Goal: Task Accomplishment & Management: Manage account settings

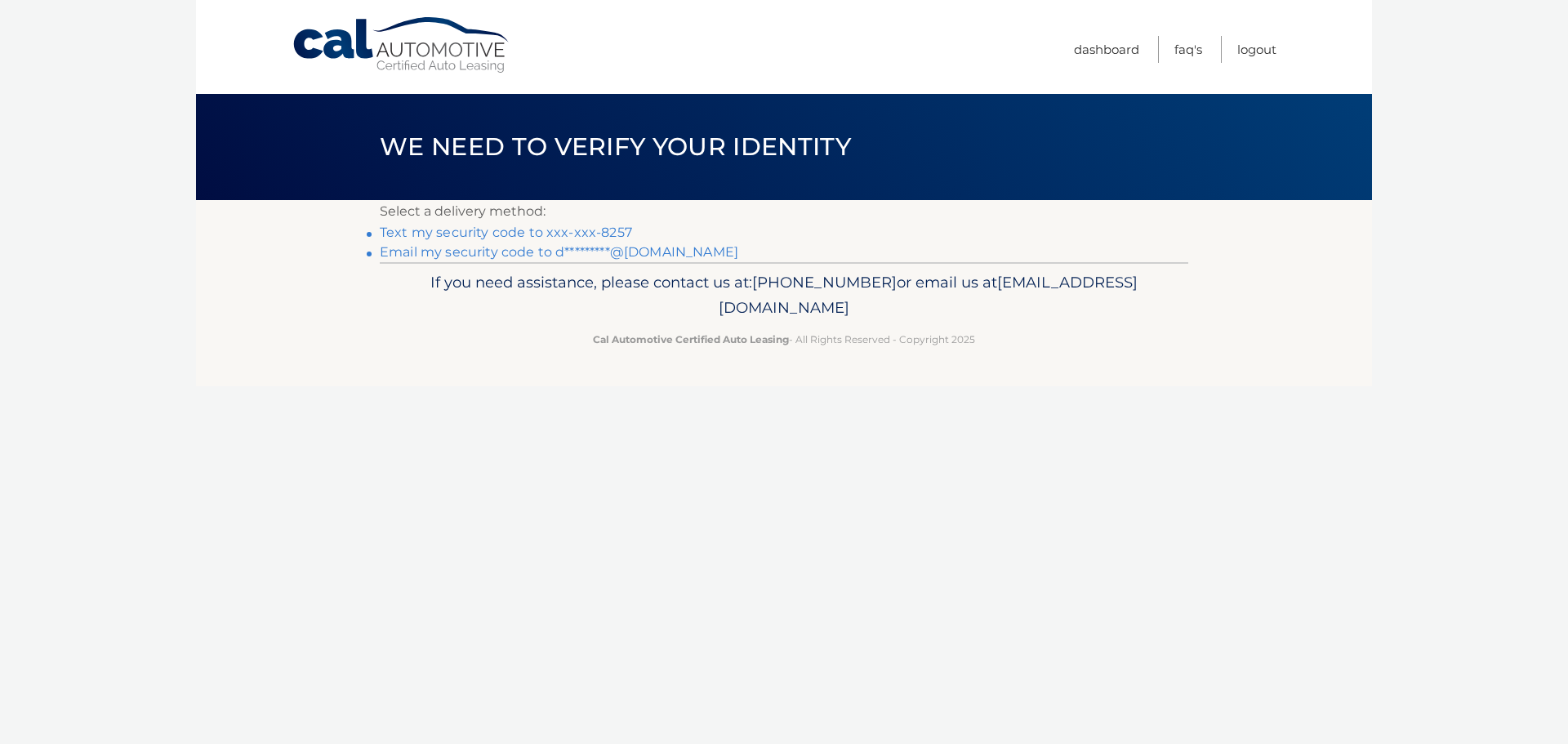
click at [650, 249] on link "Email my security code to d*********@[DOMAIN_NAME]" at bounding box center [559, 252] width 359 height 16
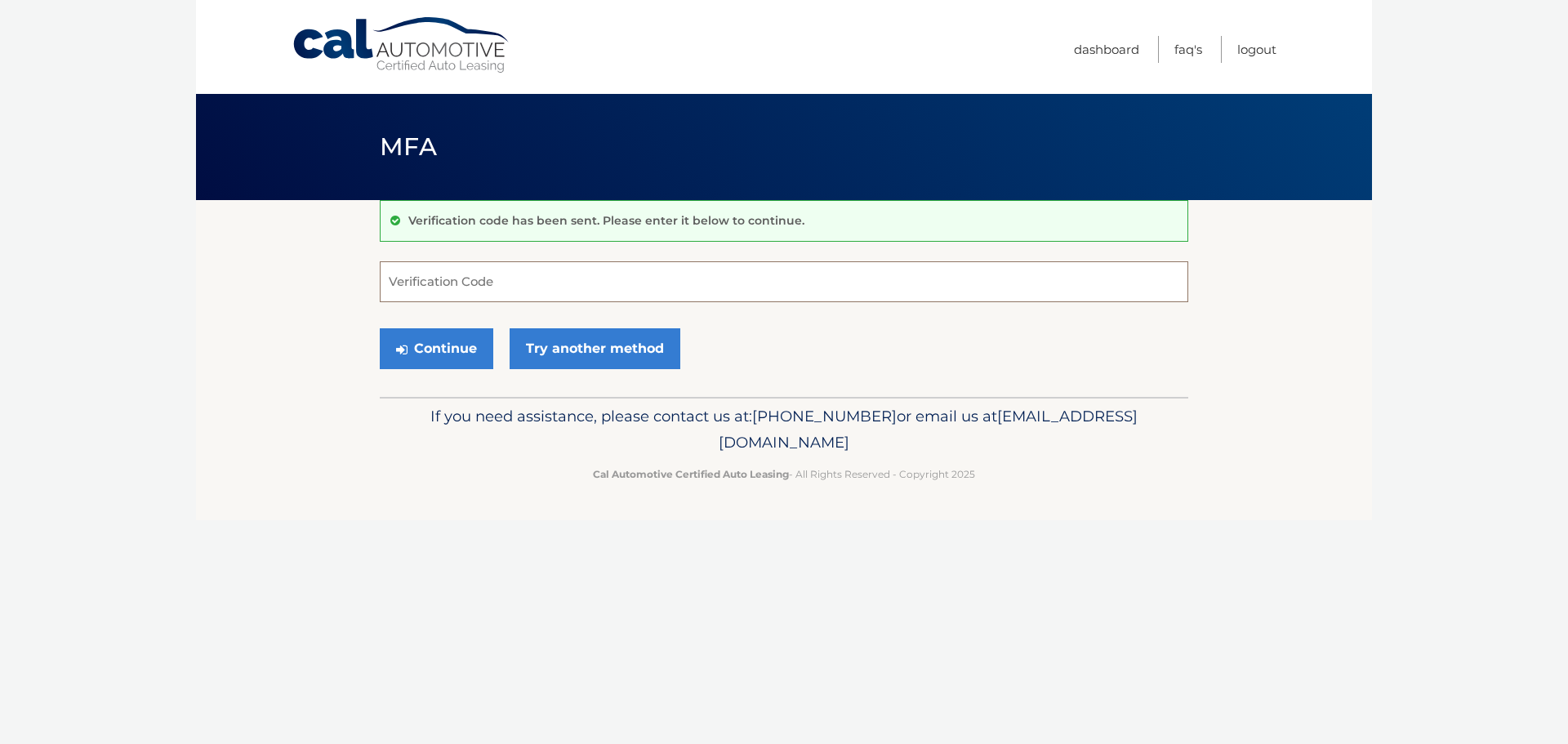
click at [464, 288] on input "Verification Code" at bounding box center [784, 282] width 808 height 41
type input "148876"
click at [380, 329] on button "Continue" at bounding box center [436, 349] width 113 height 41
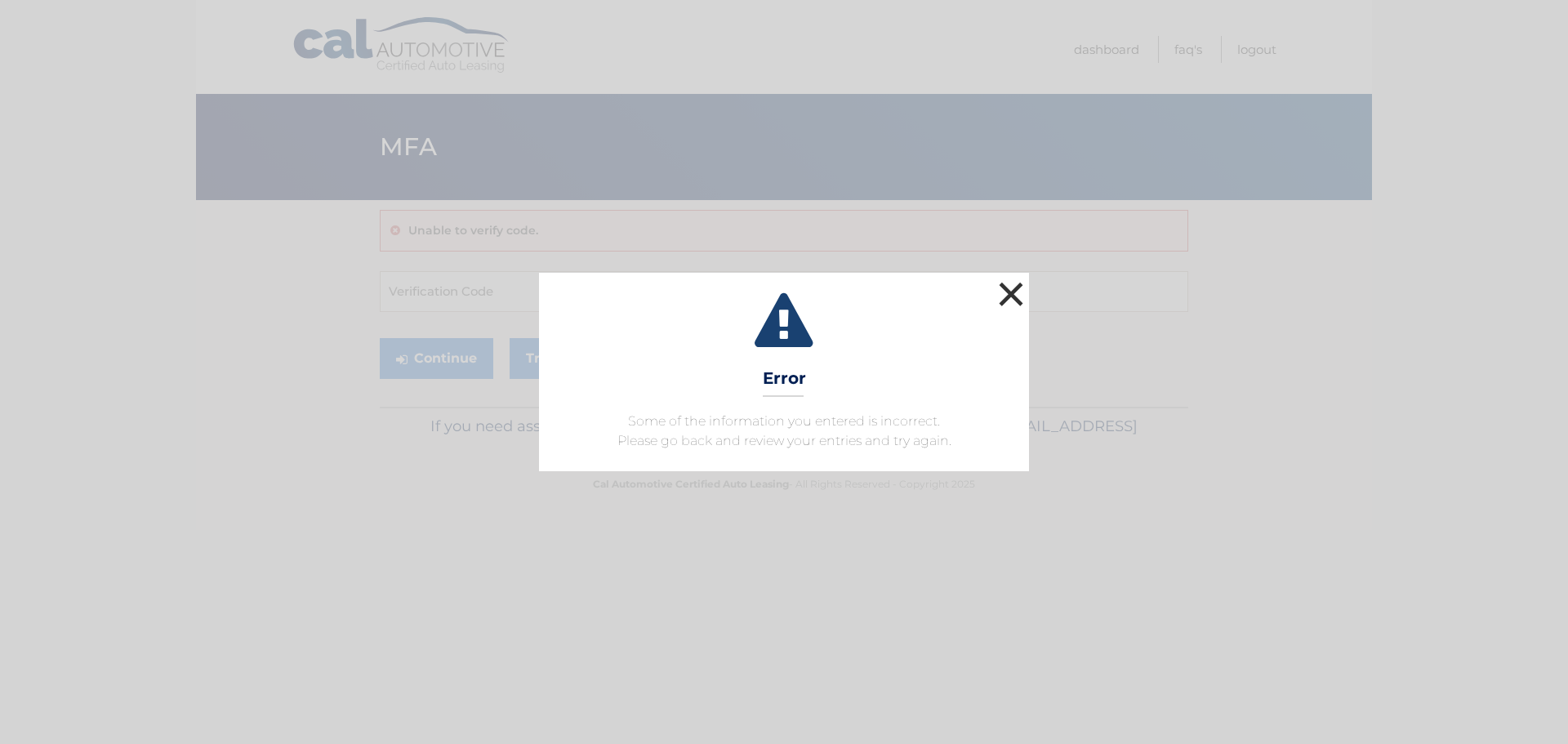
click at [1006, 304] on button "×" at bounding box center [1011, 294] width 33 height 33
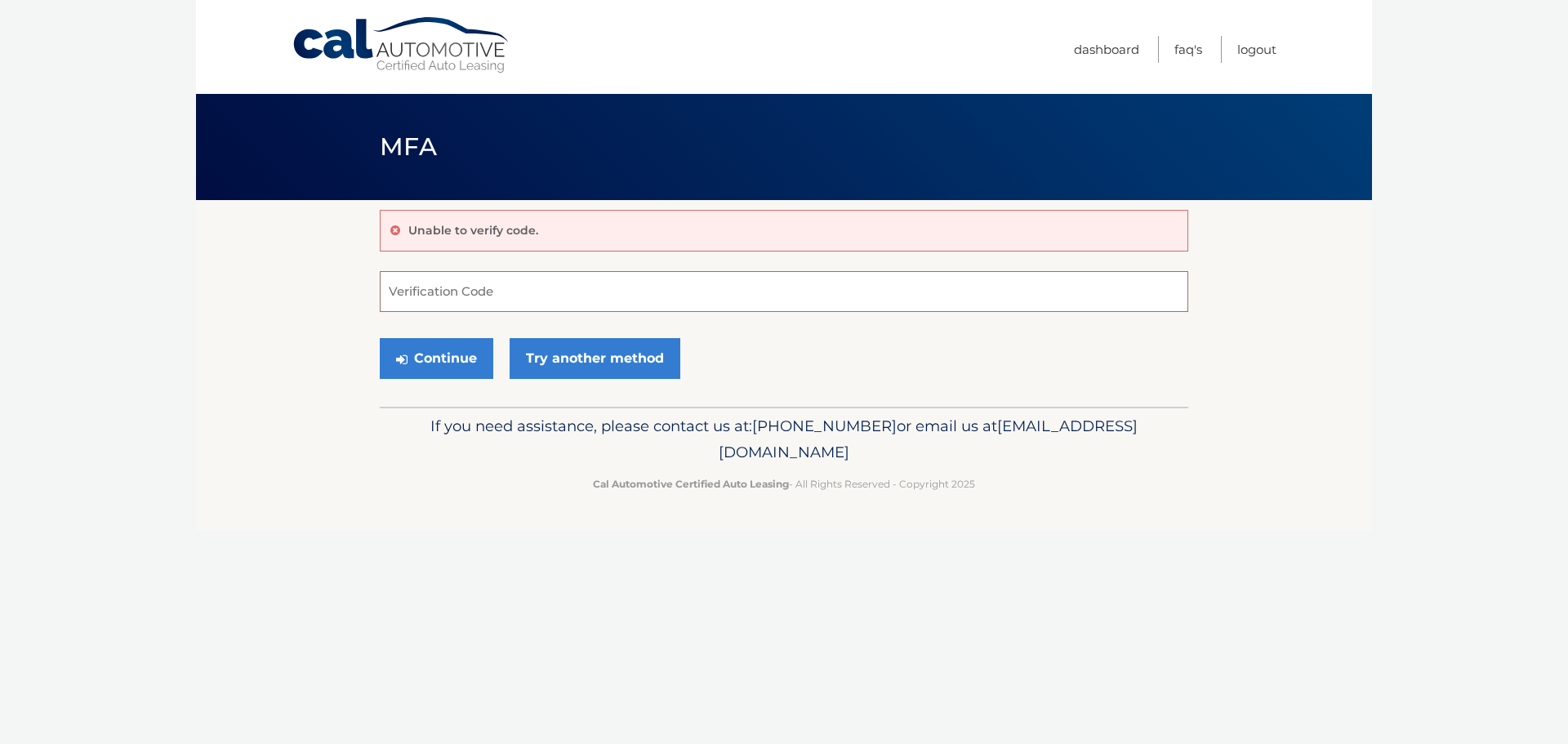
click at [429, 291] on input "Verification Code" at bounding box center [784, 291] width 808 height 41
type input "140876"
click at [380, 338] on button "Continue" at bounding box center [436, 359] width 113 height 41
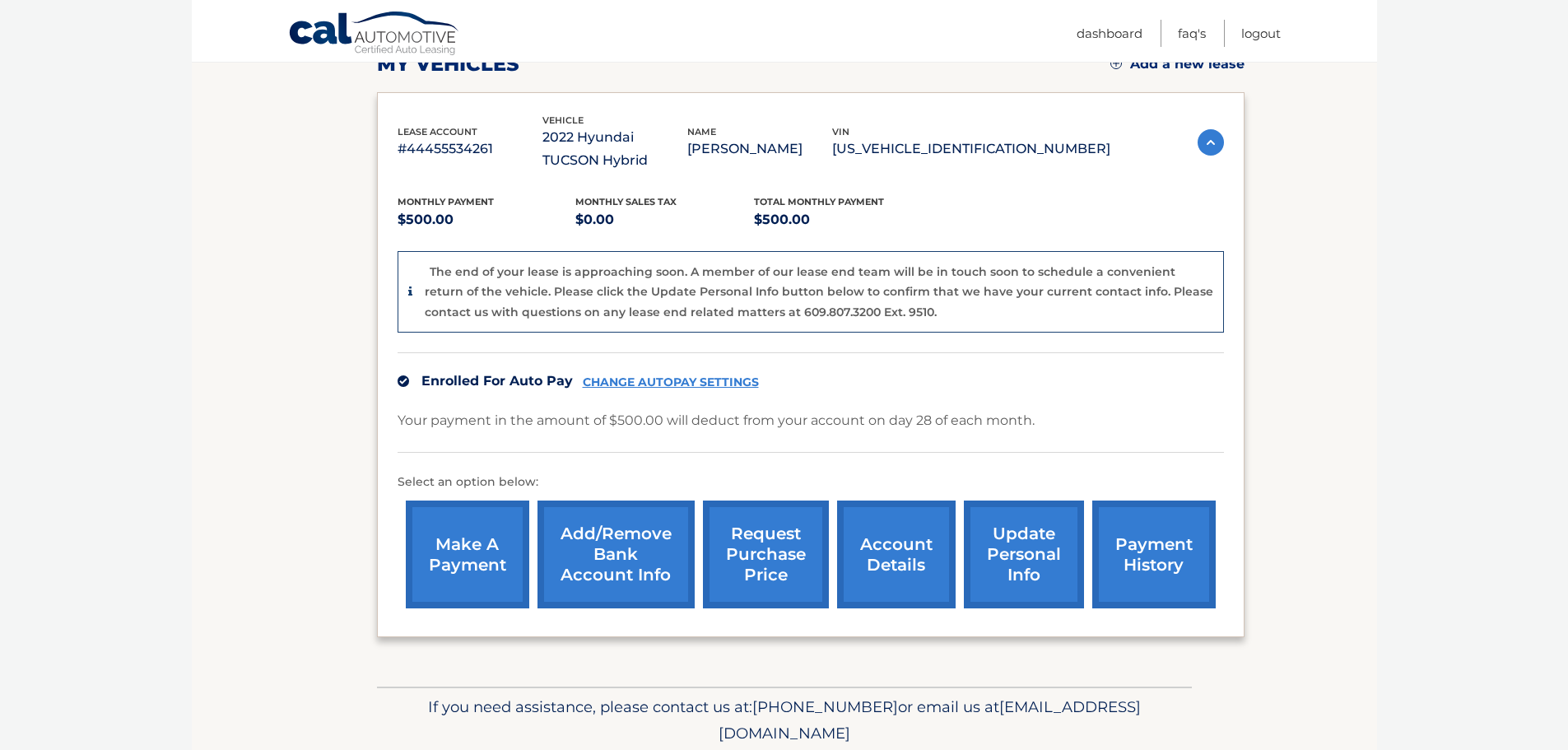
scroll to position [311, 0]
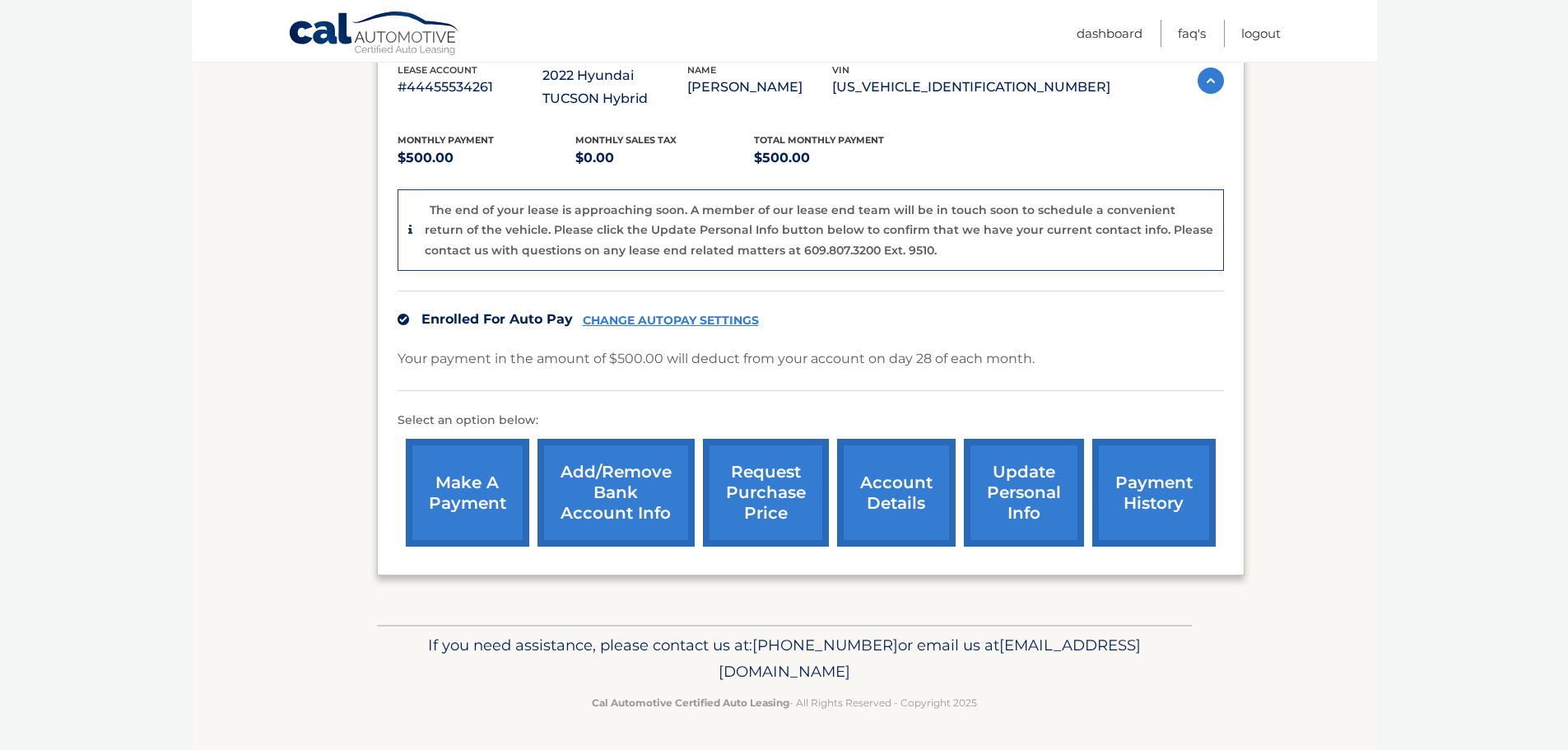
click at [908, 512] on link "account details" at bounding box center [896, 493] width 119 height 108
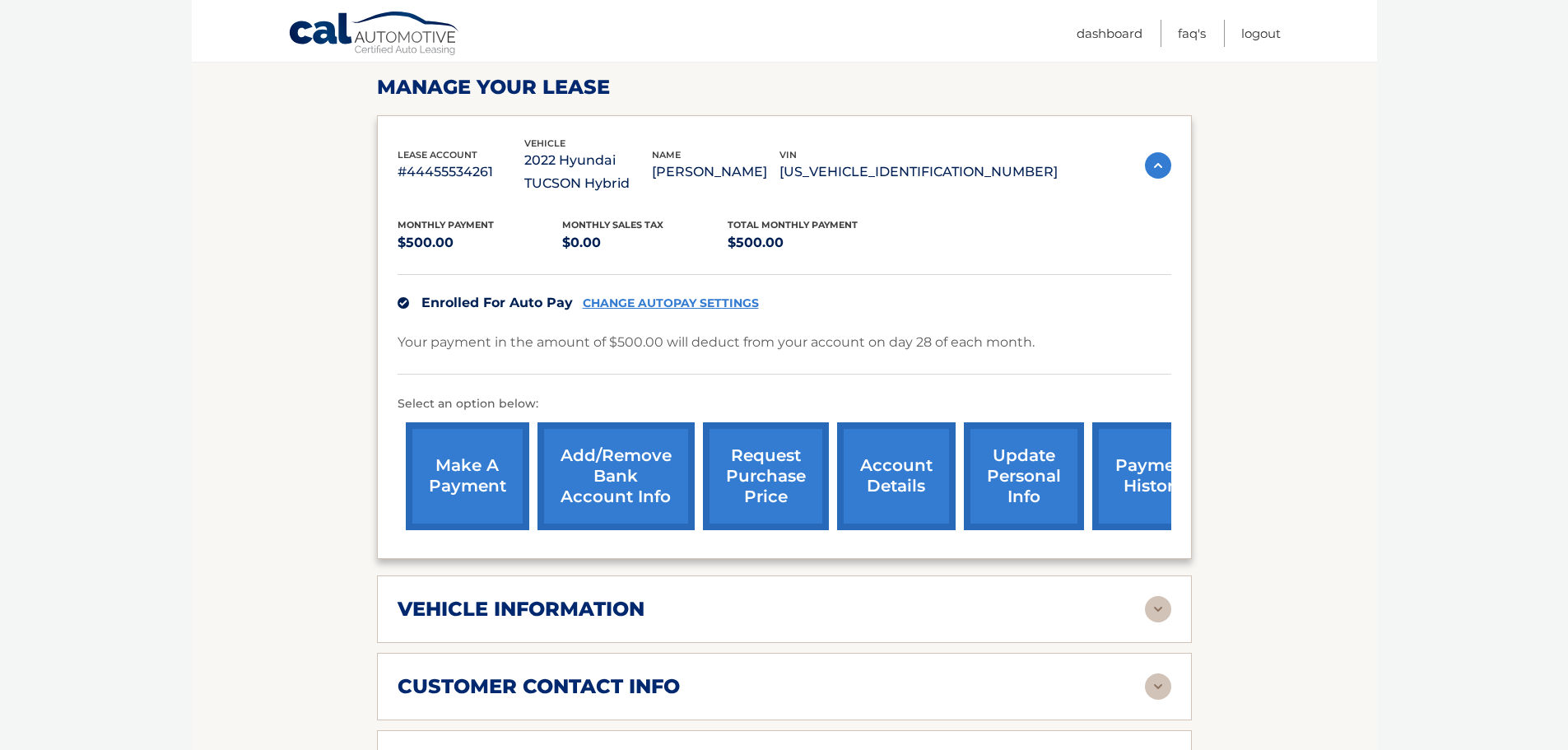
scroll to position [577, 0]
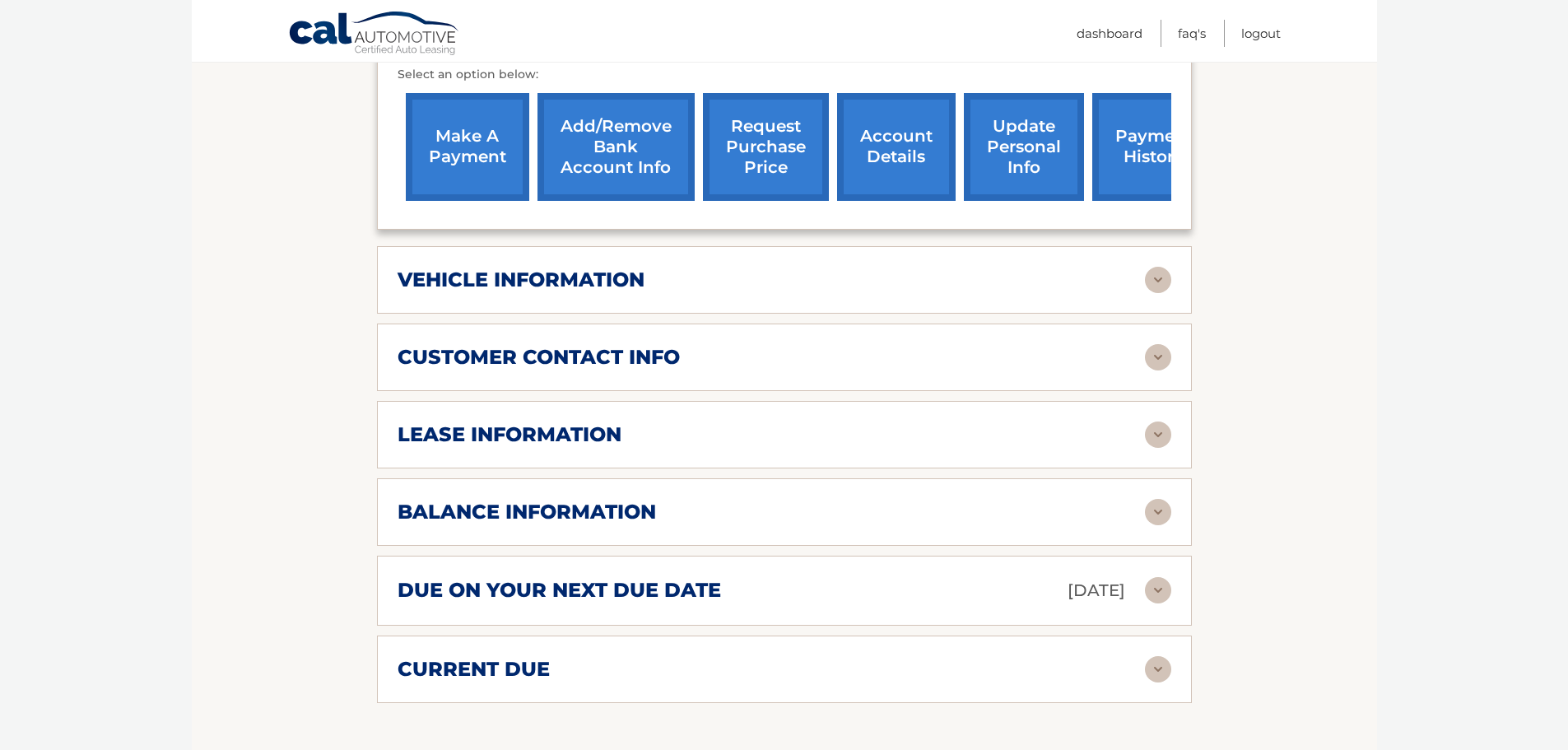
click at [1143, 584] on div "due on your next due date Oct 01, 2025" at bounding box center [772, 591] width 748 height 29
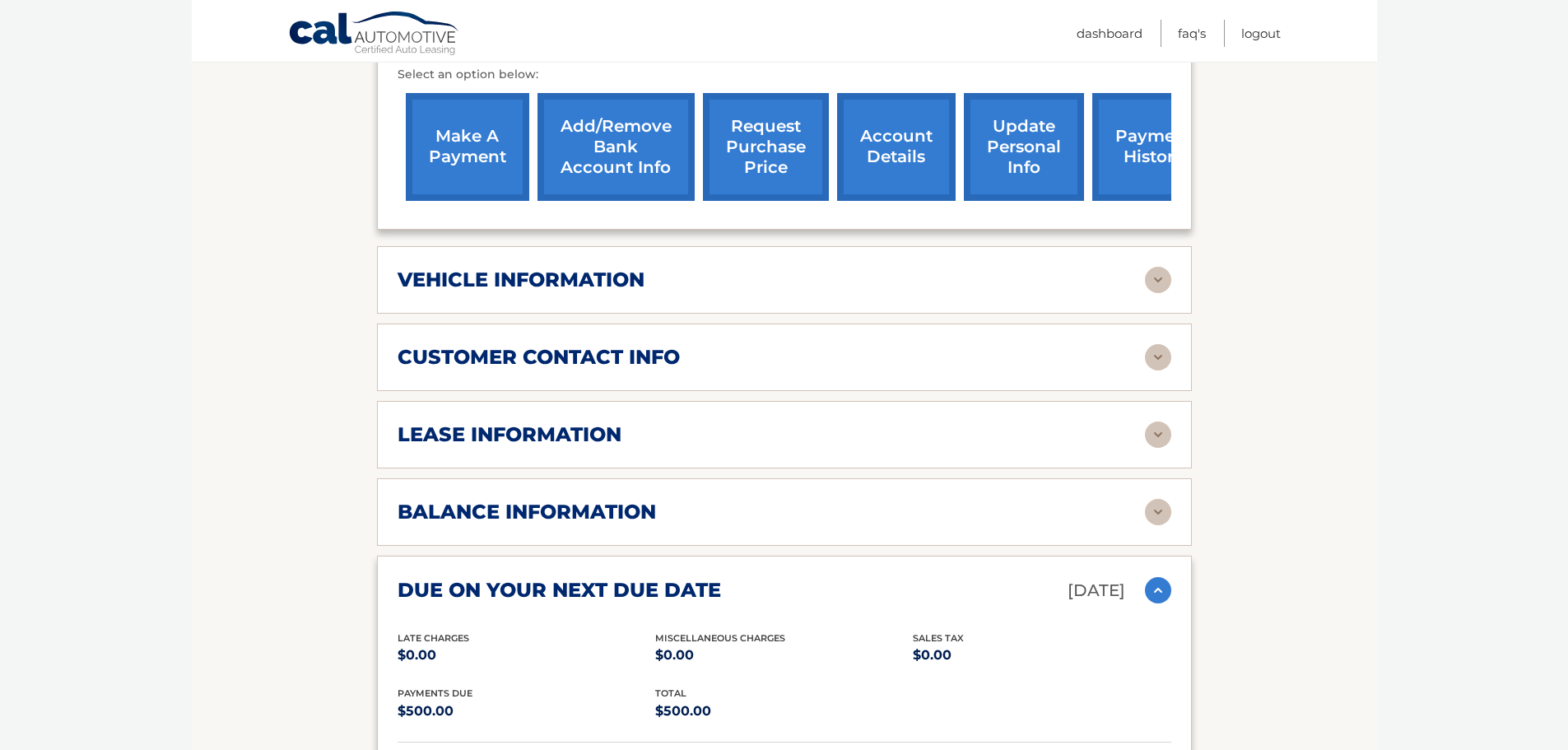
click at [1154, 433] on img at bounding box center [1158, 435] width 27 height 27
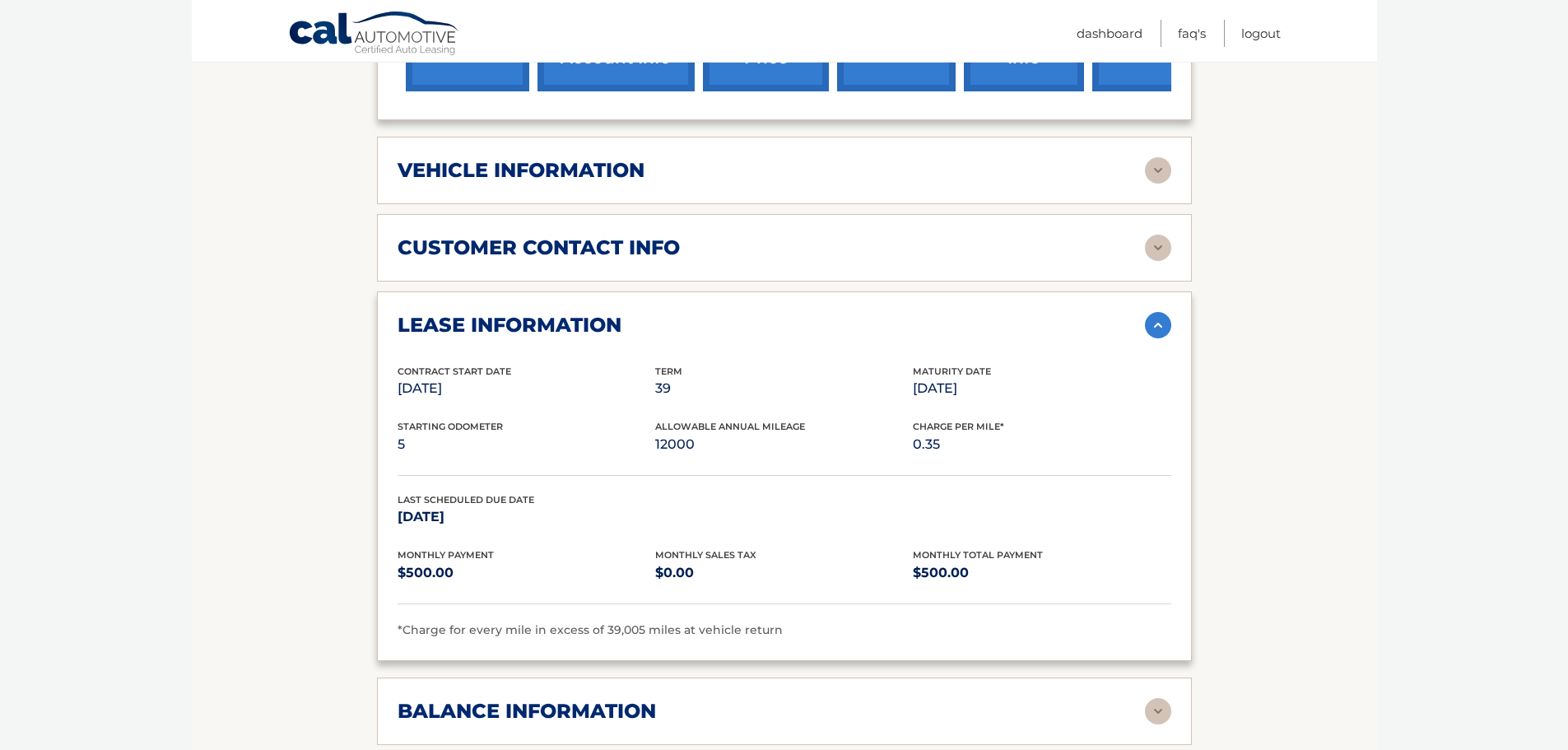
scroll to position [823, 0]
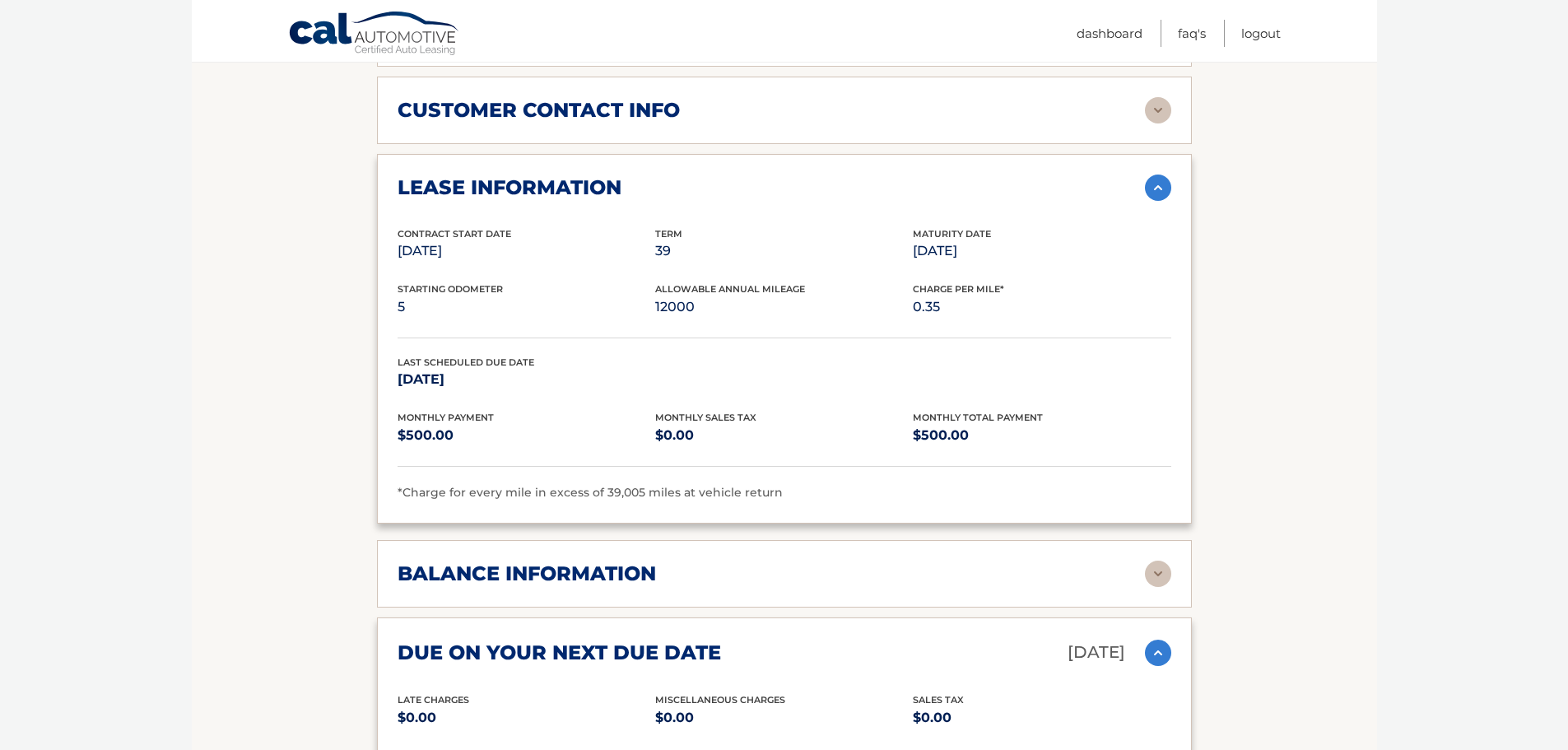
click at [1151, 588] on div "balance information Payments Received 36 Payments Remaining 3 Next Payment will…" at bounding box center [784, 574] width 815 height 68
click at [1151, 579] on img at bounding box center [1158, 574] width 27 height 27
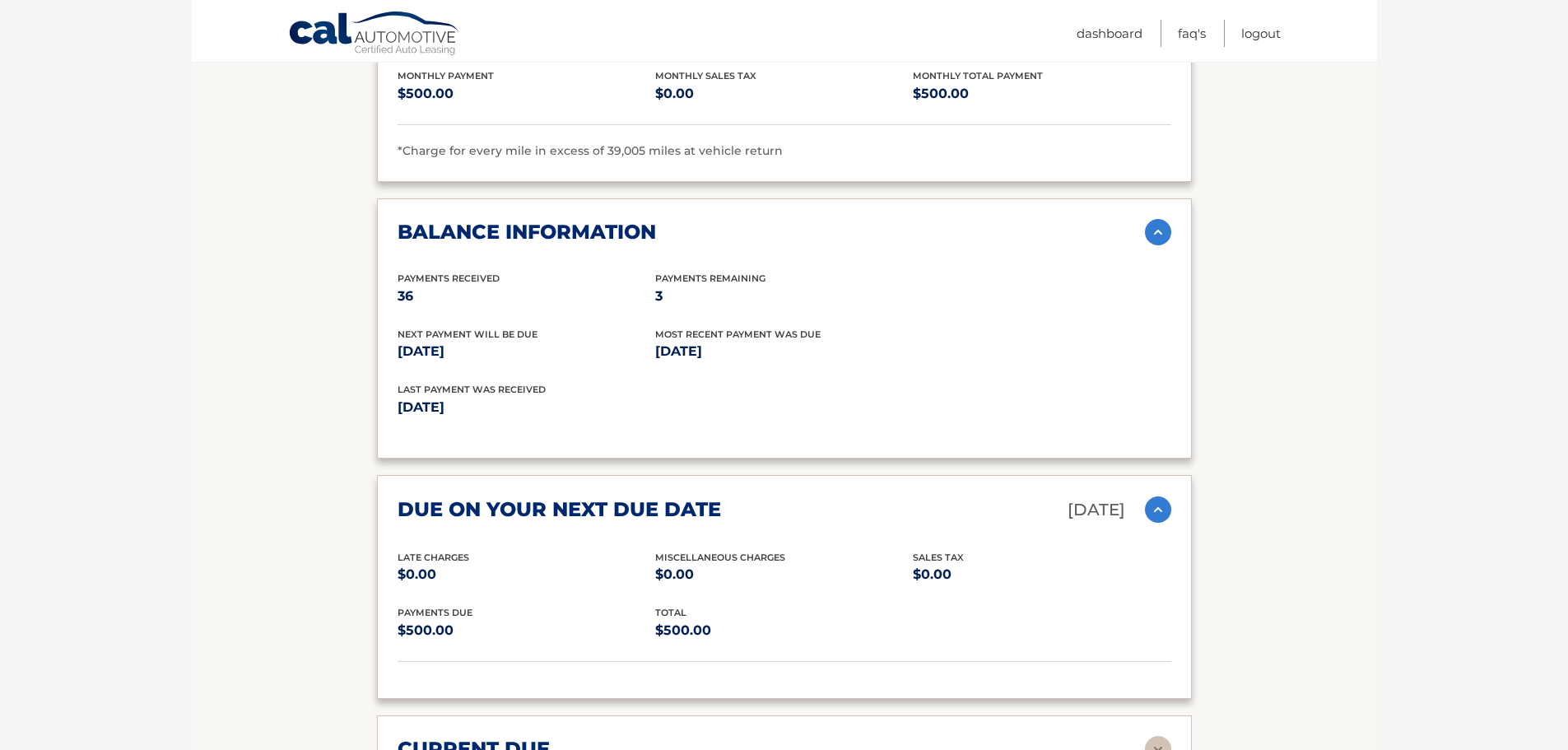
scroll to position [1318, 0]
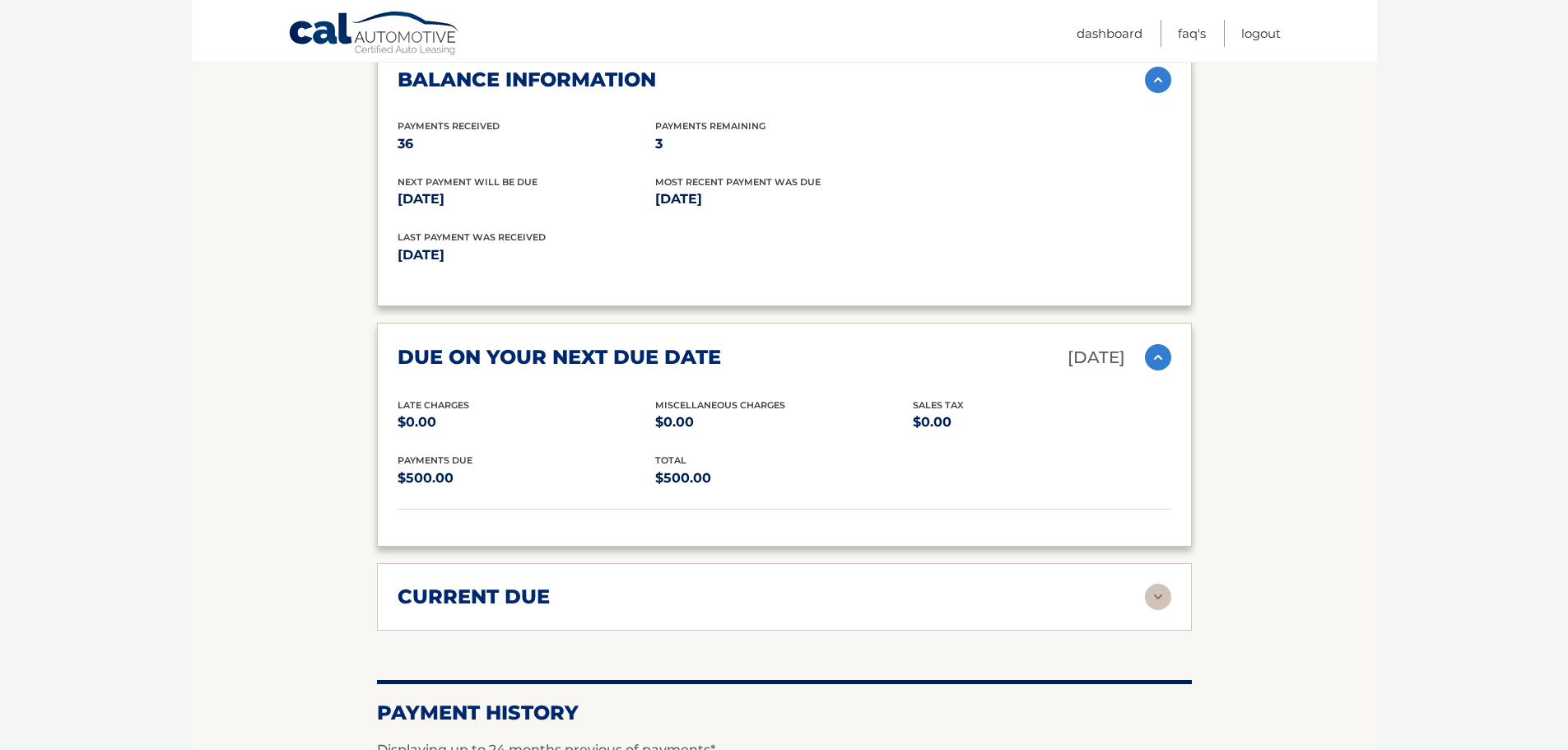
click at [1179, 596] on div "current due Late Charges $0.00 Miscelleneous Charges* $0.00 Sales Tax $0.00 pay…" at bounding box center [784, 597] width 815 height 68
click at [1167, 596] on img at bounding box center [1158, 597] width 27 height 27
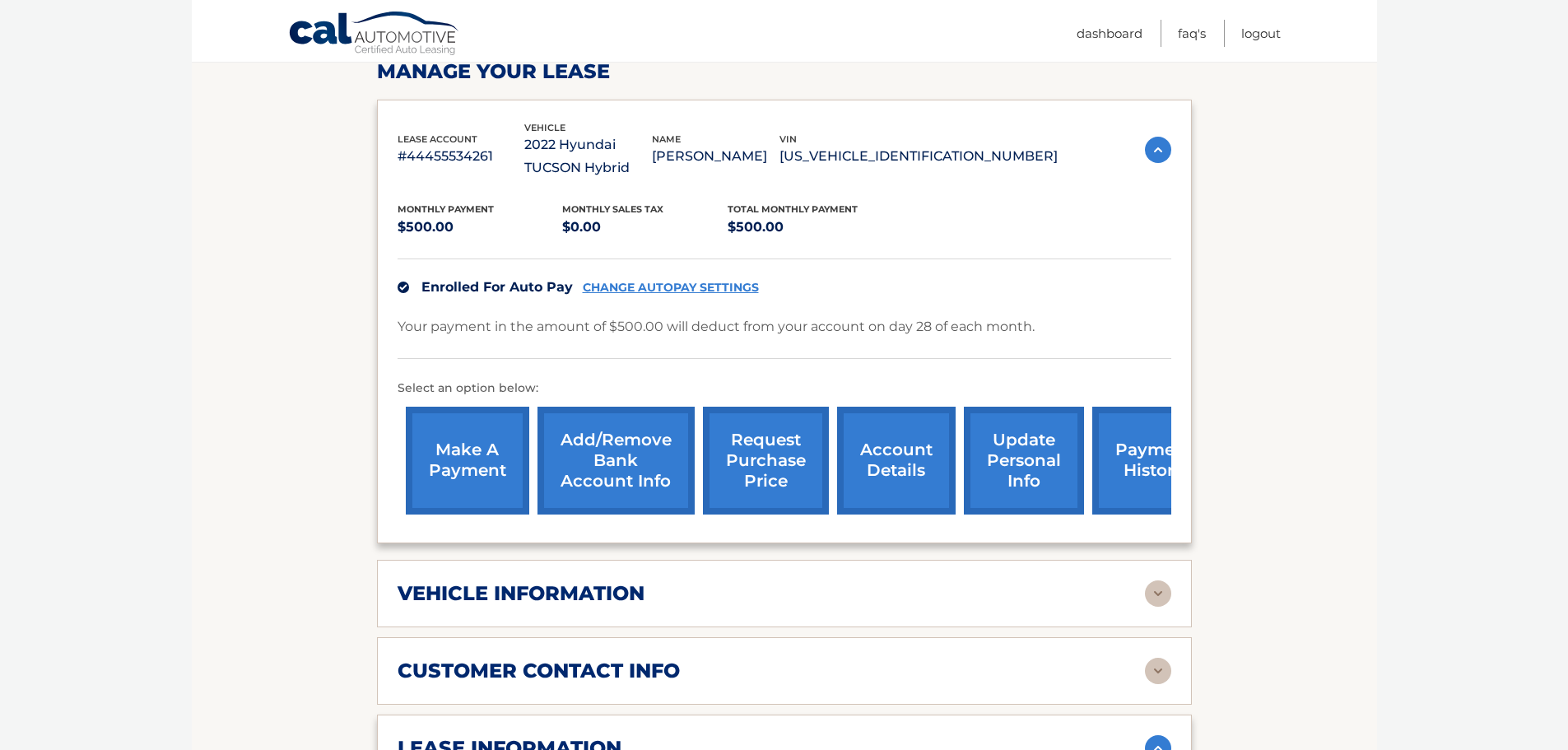
scroll to position [247, 0]
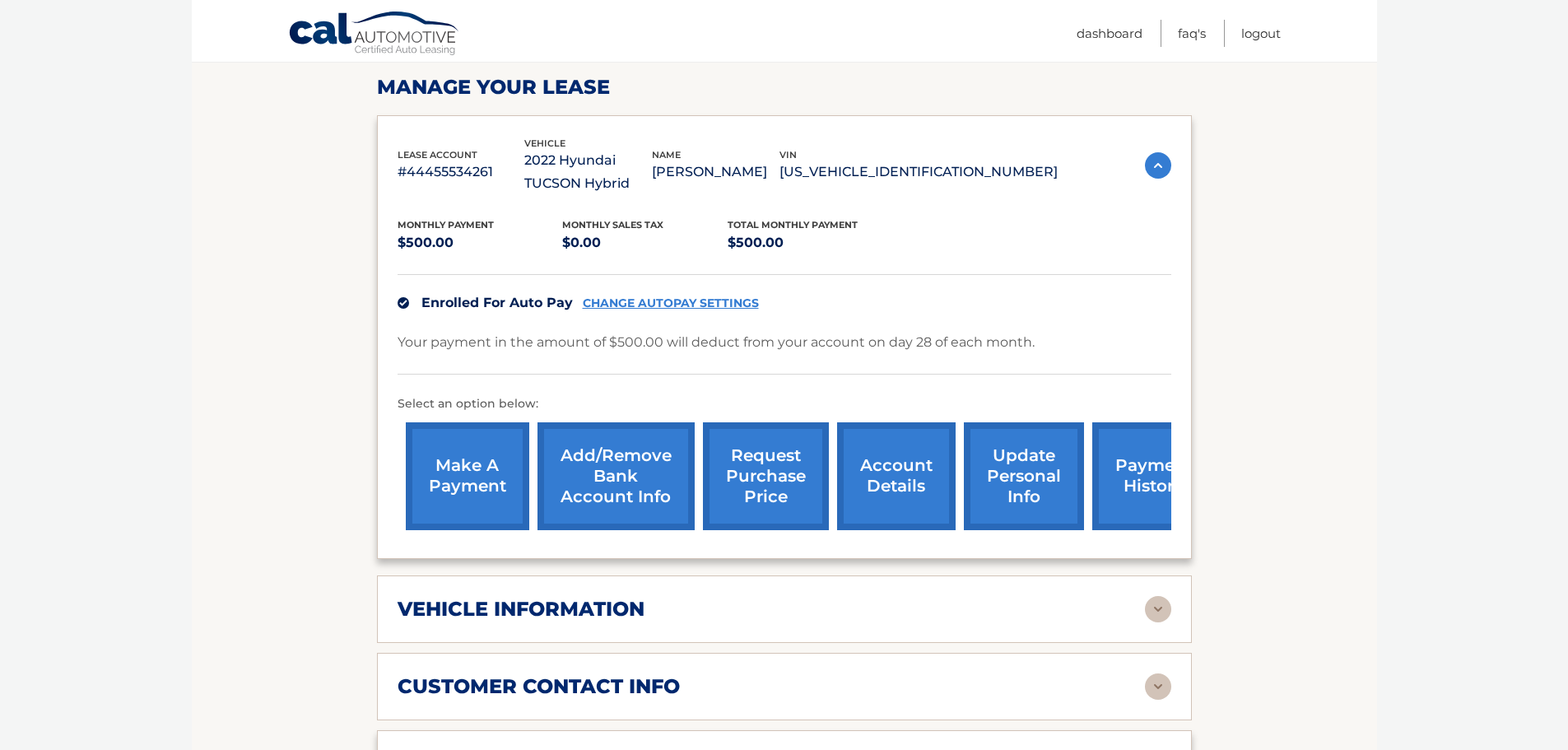
click at [676, 307] on link "CHANGE AUTOPAY SETTINGS" at bounding box center [670, 304] width 176 height 14
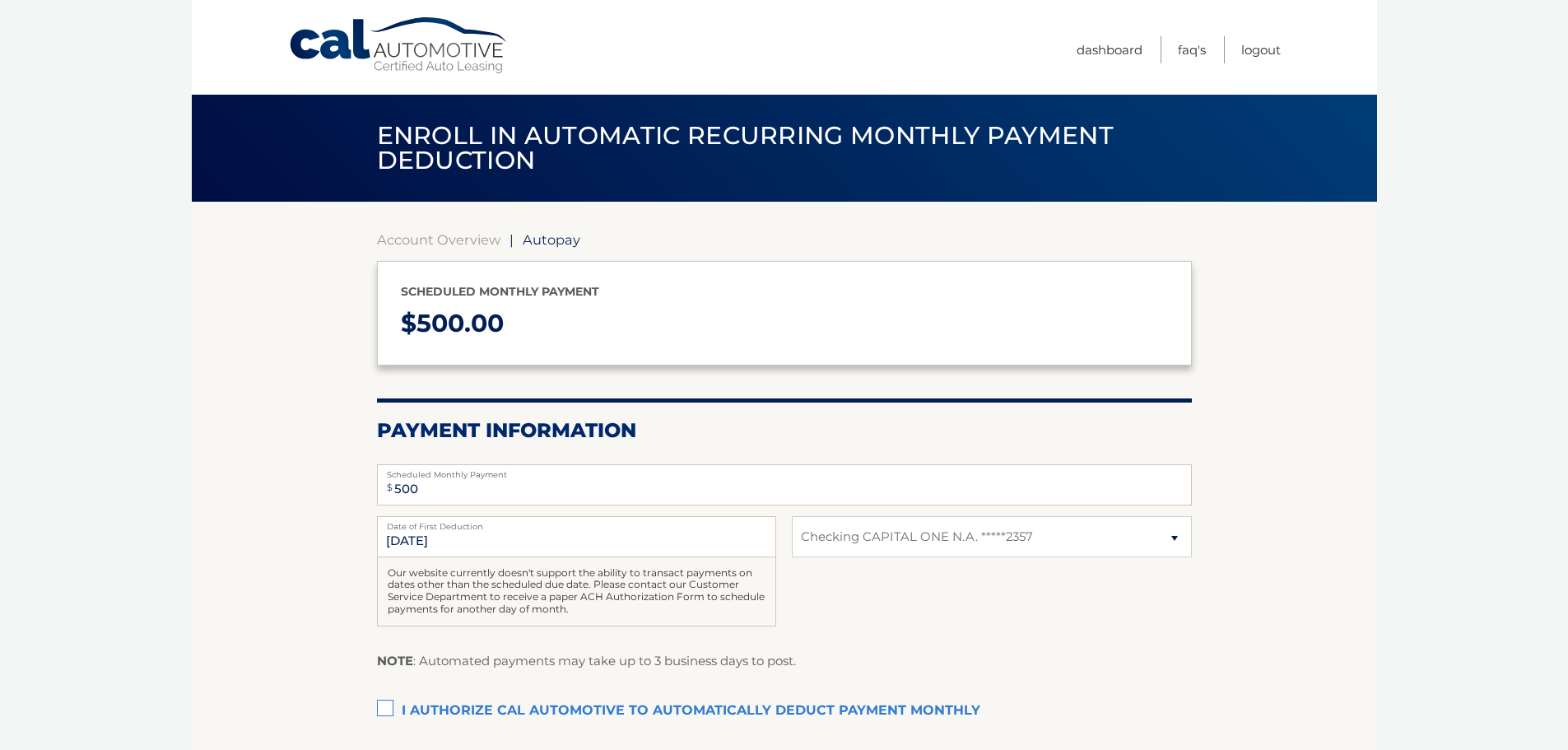
select select "ZWQ0YmY4NmYtM2JkOC00ZmMxLTk3NWQtYTQ0MGVmZDJmZDIz"
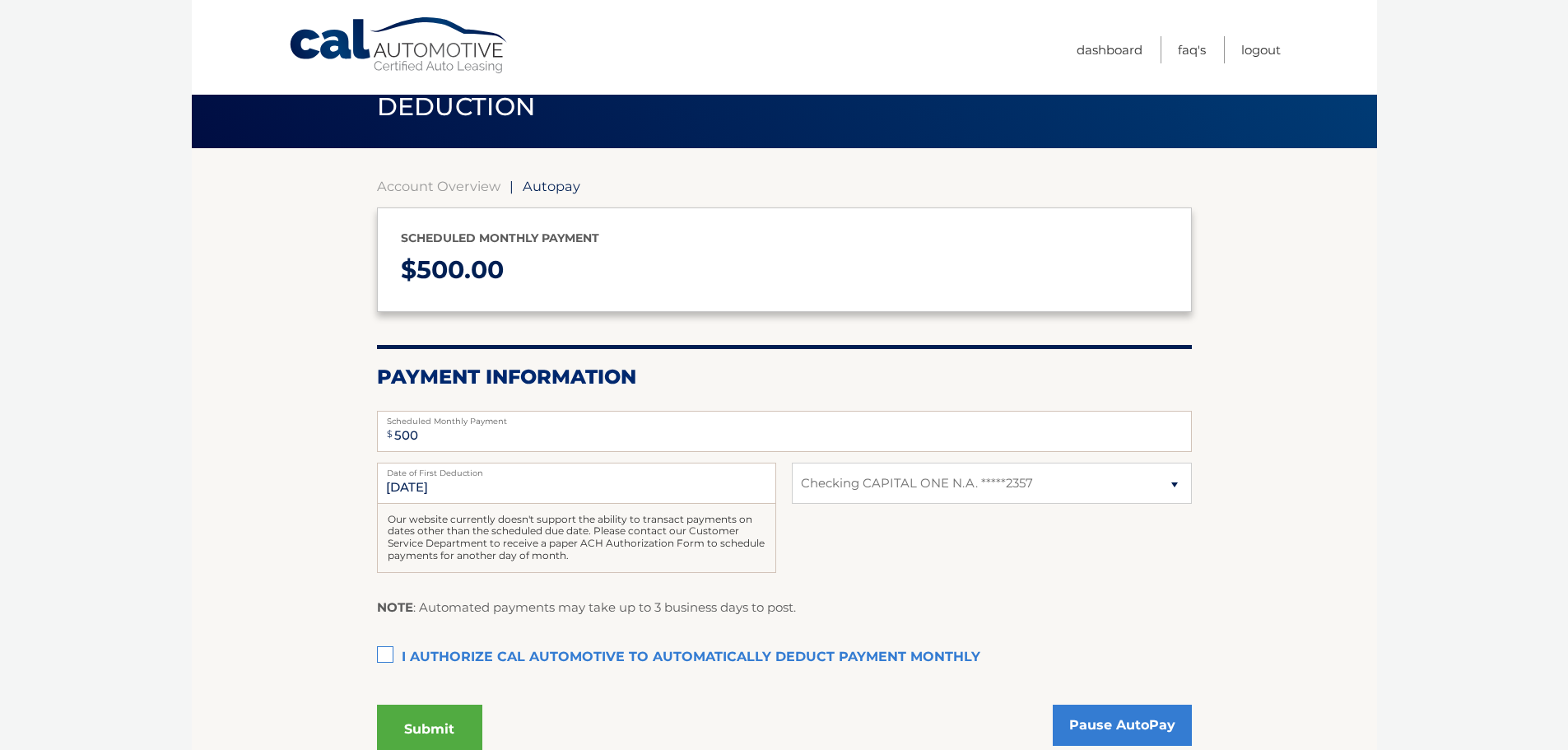
scroll to position [82, 0]
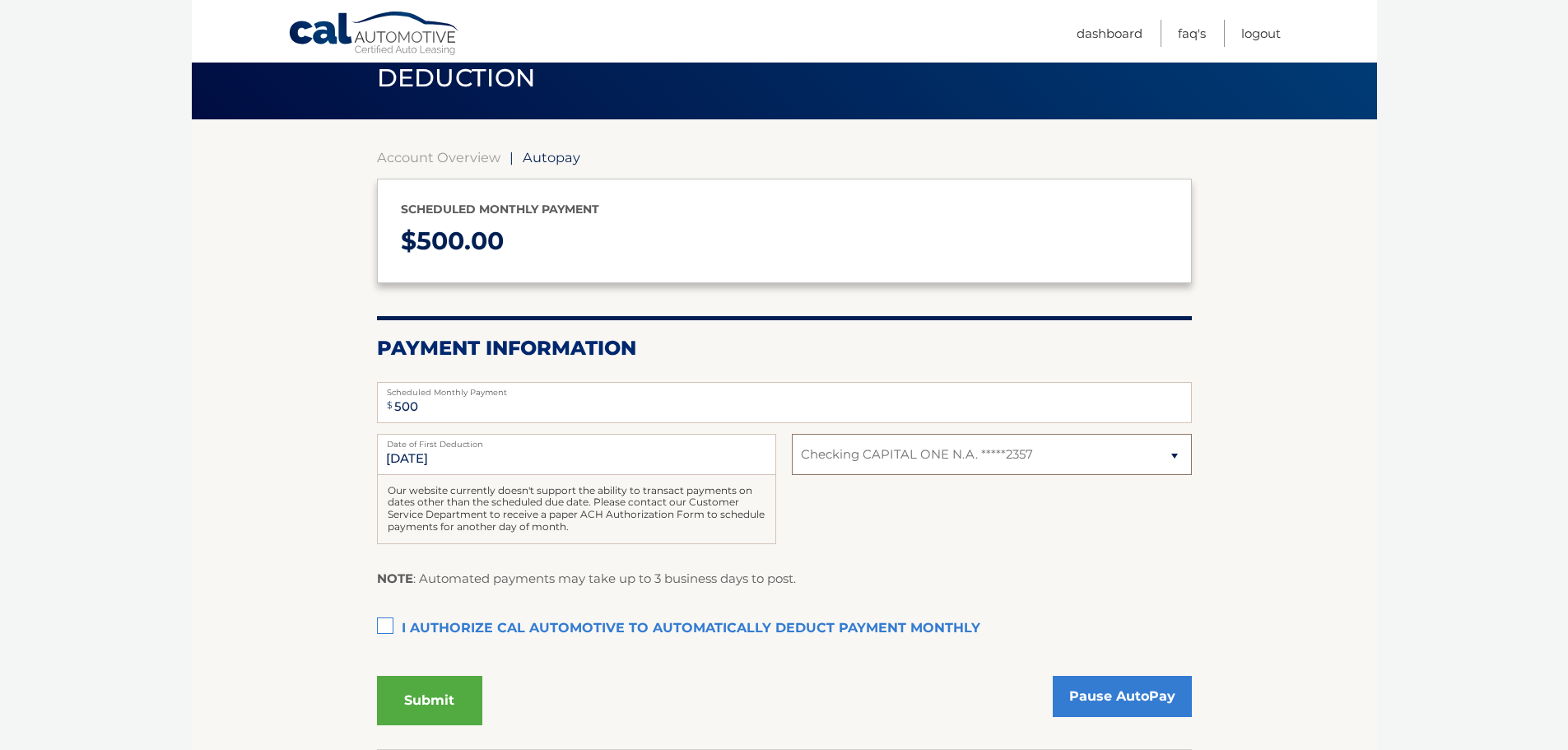
click at [1045, 440] on select "Select Bank Account Checking CAPITAL ONE N.A. *****2357" at bounding box center [991, 454] width 399 height 41
select select
click at [792, 434] on select "Select Bank Account Checking CAPITAL ONE N.A. *****2357" at bounding box center [991, 454] width 399 height 41
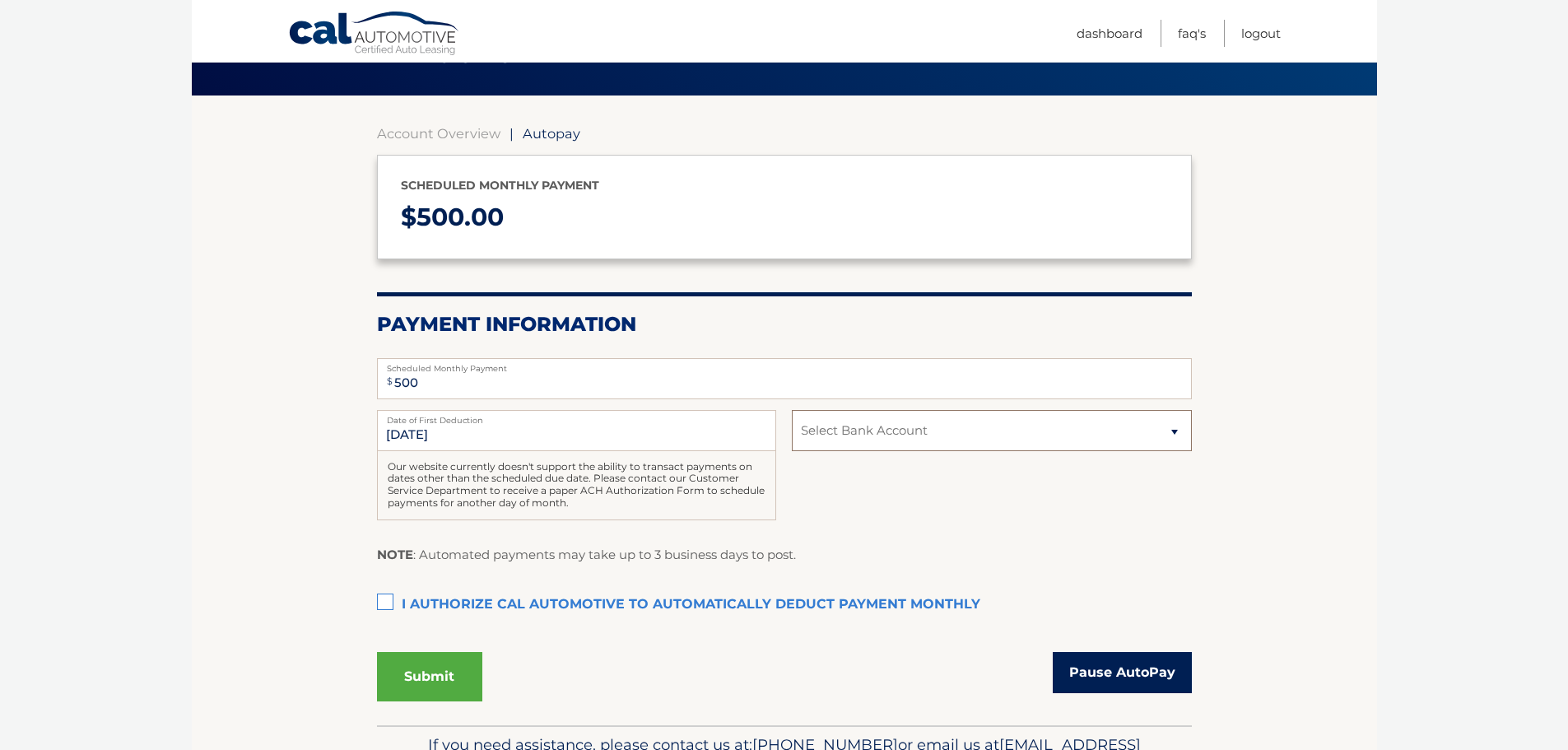
scroll to position [0, 0]
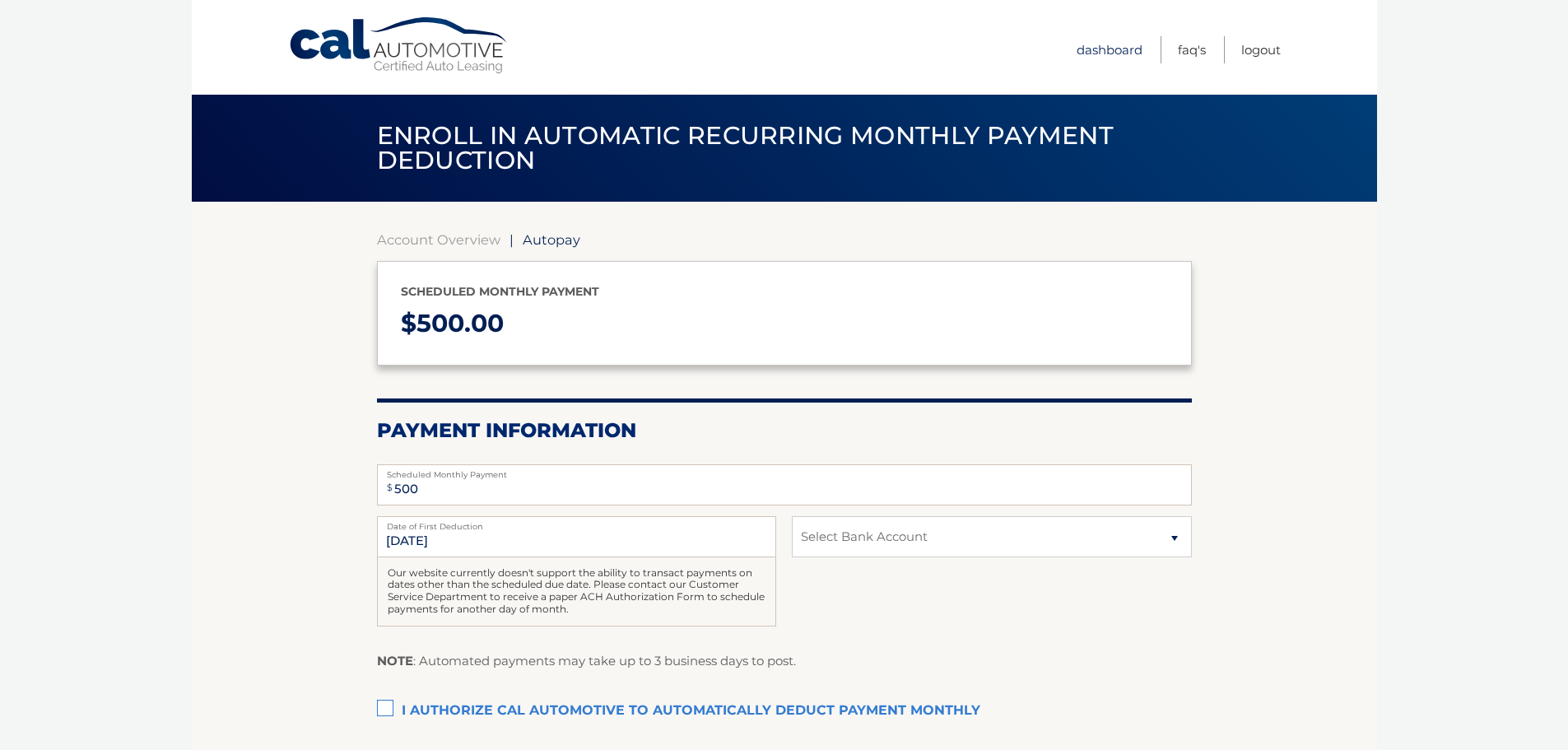
click at [1132, 54] on link "Dashboard" at bounding box center [1110, 50] width 66 height 27
